Goal: Browse casually

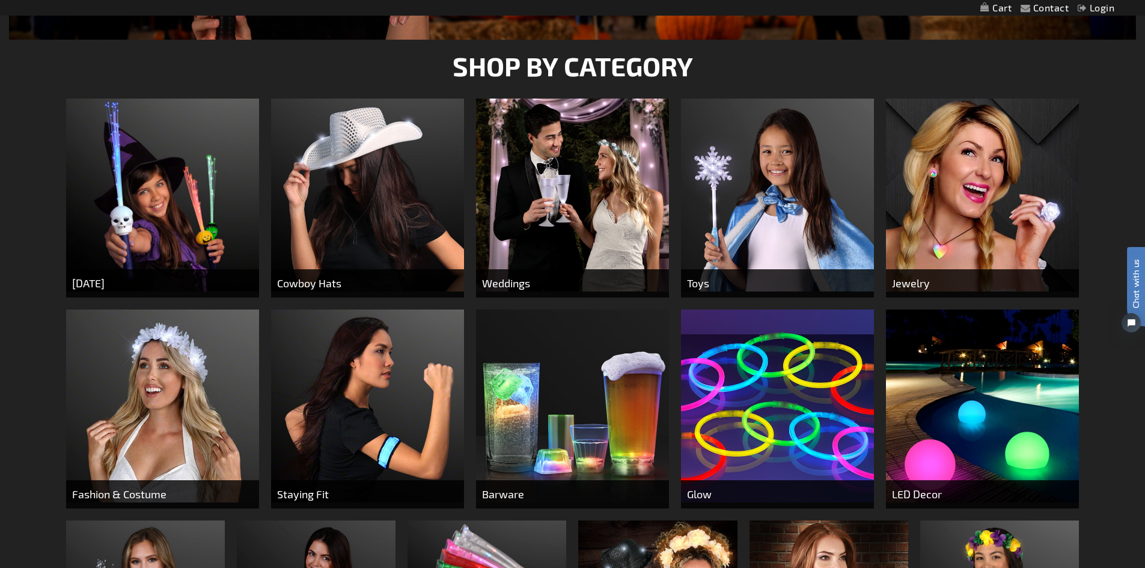
scroll to position [654, 0]
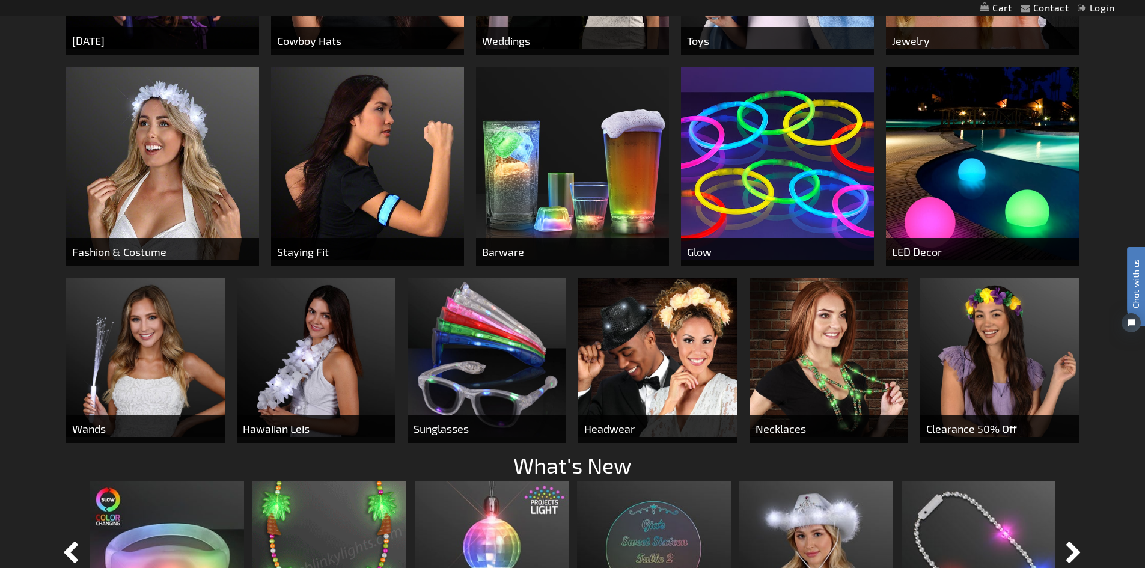
click at [829, 203] on img at bounding box center [777, 163] width 193 height 193
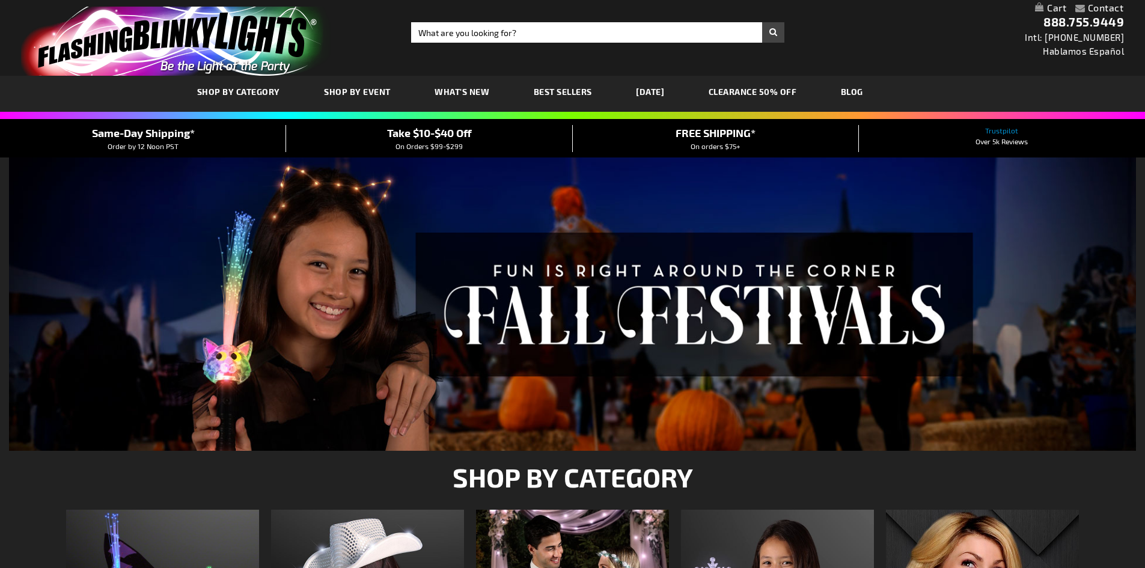
scroll to position [654, 0]
